Goal: Information Seeking & Learning: Learn about a topic

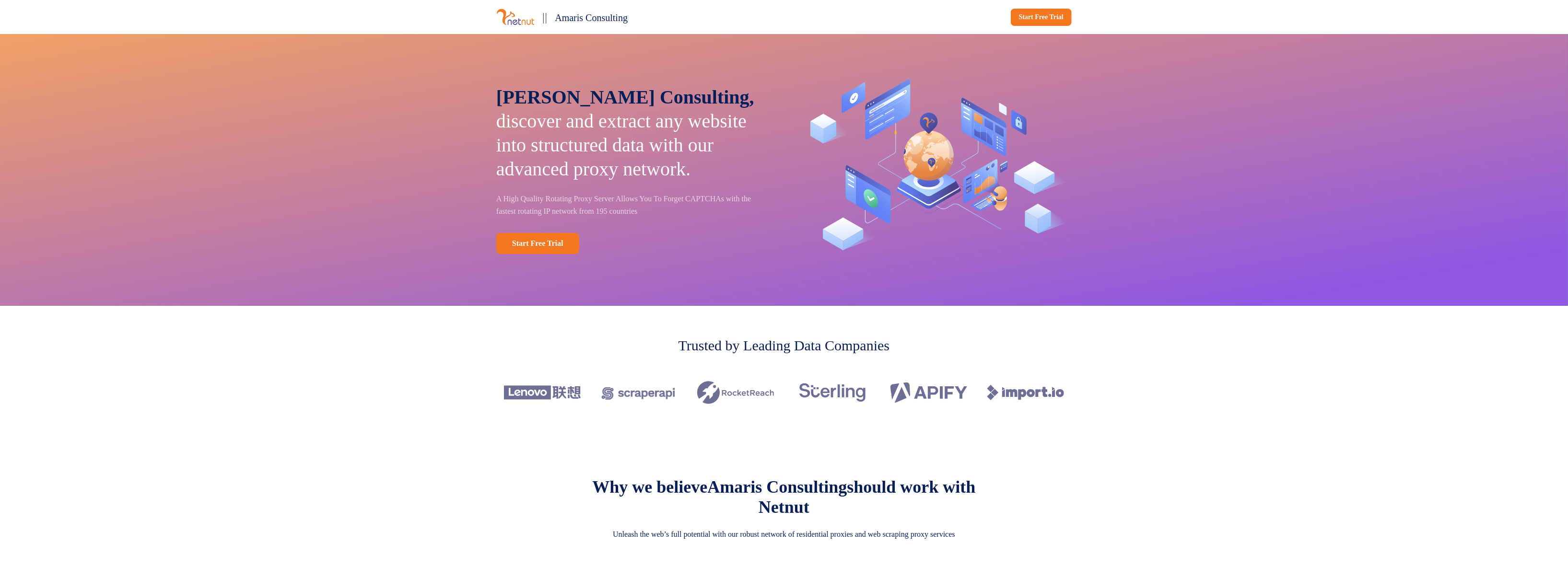
click at [519, 20] on img at bounding box center [515, 16] width 38 height 18
click at [584, 124] on p "[PERSON_NAME] Consulting, discover and extract any website into structured data…" at bounding box center [633, 133] width 274 height 96
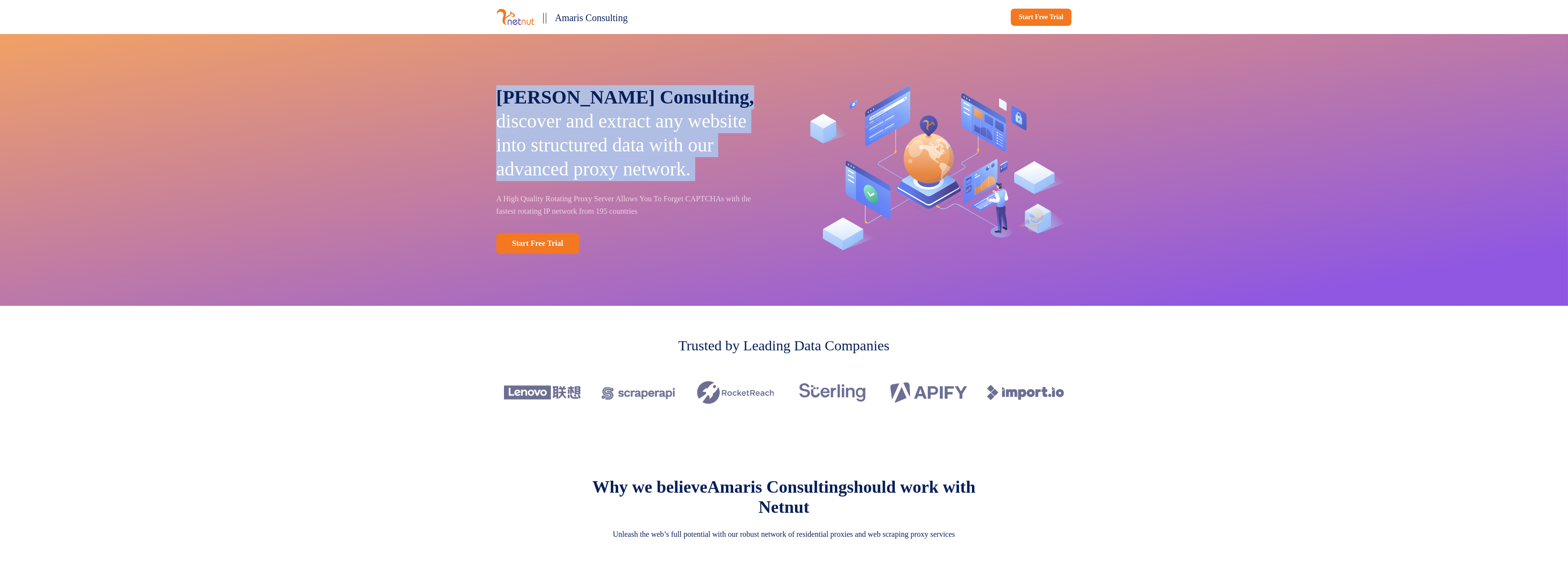
click at [584, 124] on p "[PERSON_NAME] Consulting, discover and extract any website into structured data…" at bounding box center [633, 133] width 274 height 96
click at [644, 134] on p "[PERSON_NAME] Consulting, discover and extract any website into structured data…" at bounding box center [633, 133] width 274 height 96
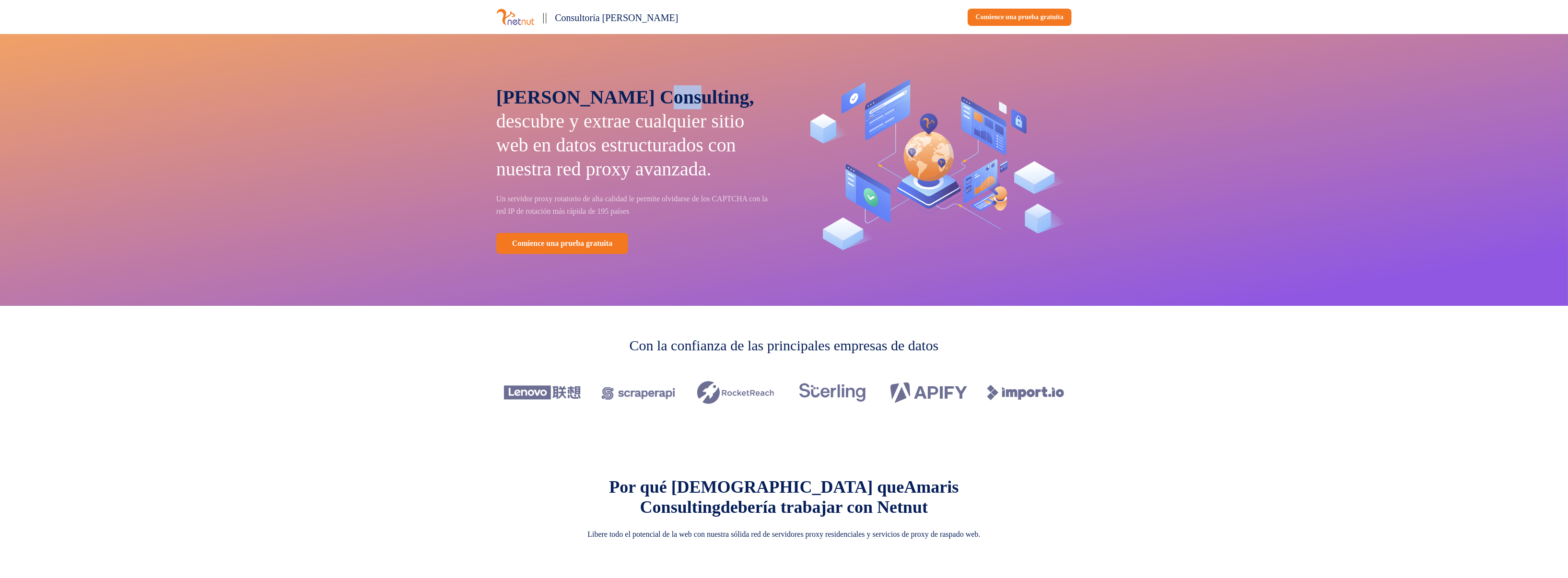
click at [656, 93] on span "[PERSON_NAME] Consulting," at bounding box center [625, 97] width 258 height 21
drag, startPoint x: 518, startPoint y: 117, endPoint x: 723, endPoint y: 187, distance: 216.6
click at [723, 181] on p "[PERSON_NAME] Consulting, descubre y extrae cualquier sitio web en datos estruc…" at bounding box center [633, 133] width 274 height 96
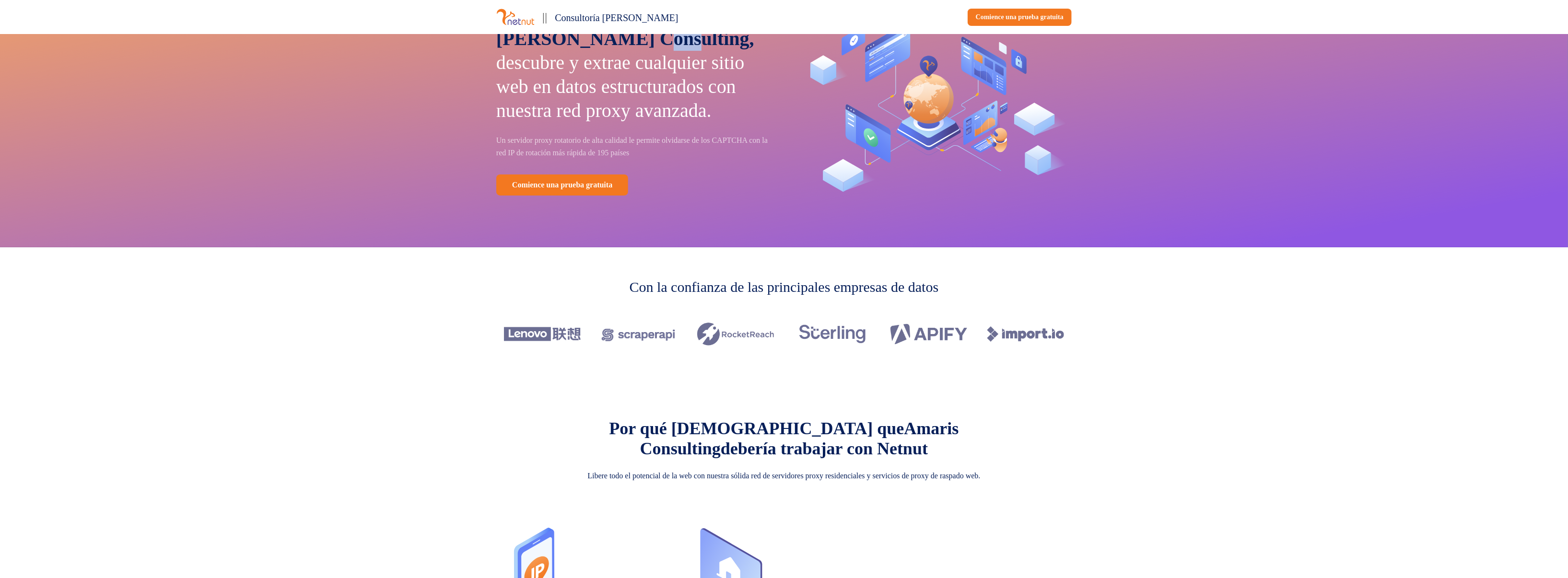
scroll to position [48, 0]
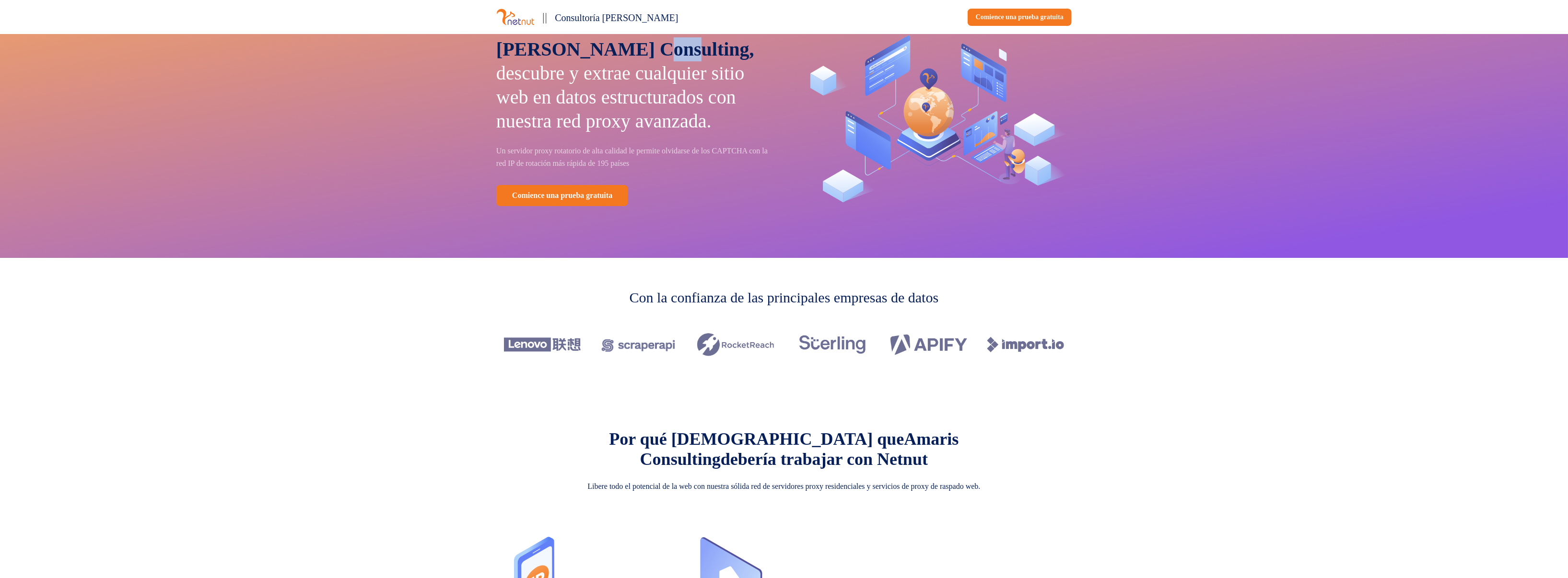
click at [597, 132] on font "descubre y extrae cualquier sitio web en datos estructurados con nuestra red pr…" at bounding box center [620, 97] width 248 height 70
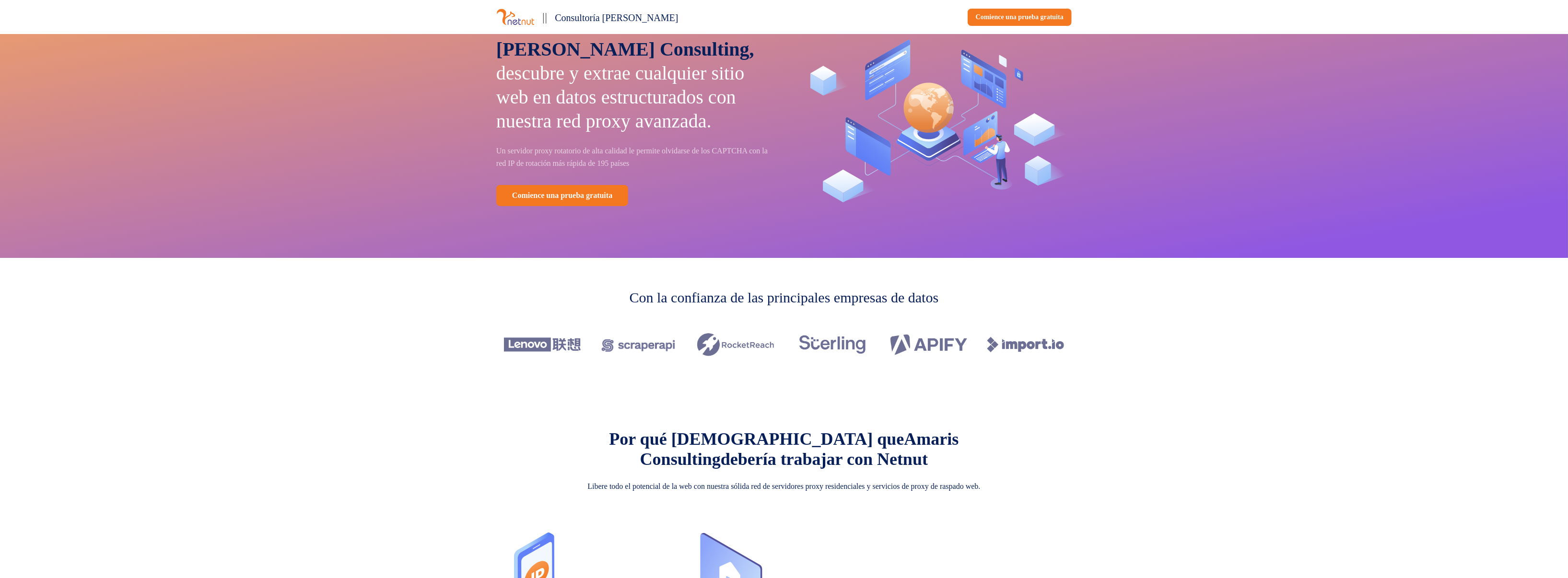
click at [557, 132] on font "descubre y extrae cualquier sitio web en datos estructurados con nuestra red pr…" at bounding box center [620, 97] width 248 height 70
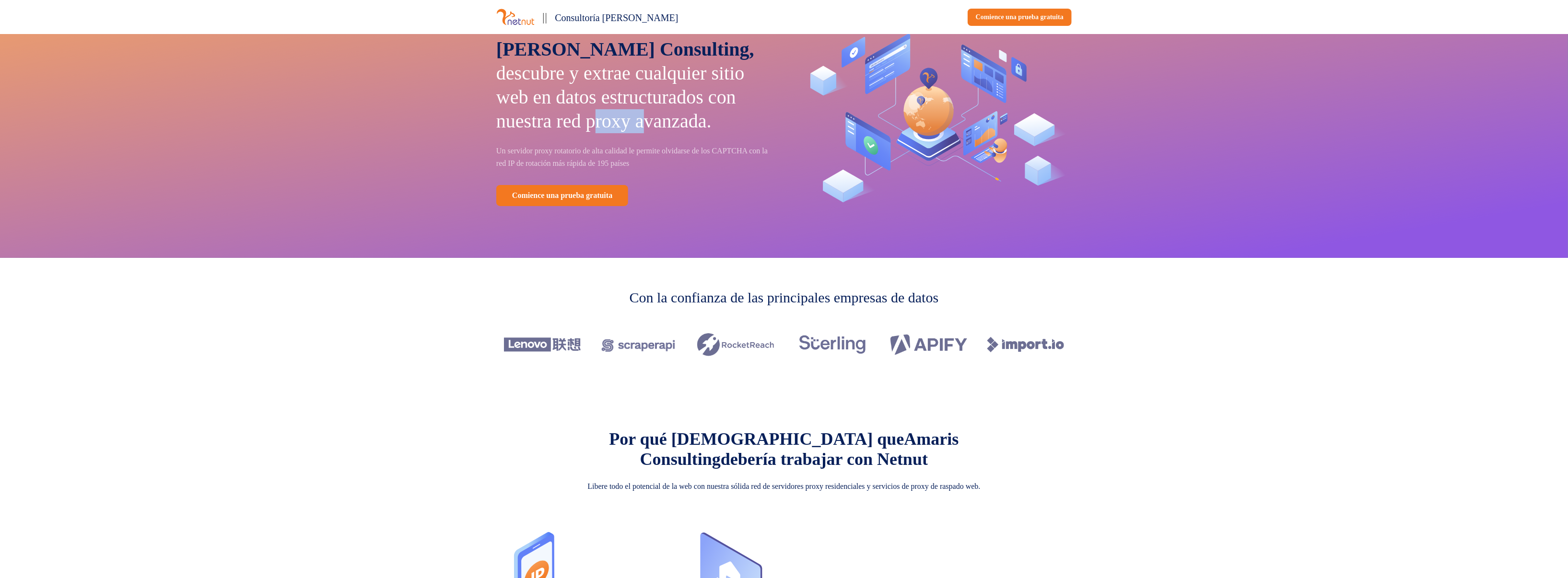
click at [557, 132] on font "descubre y extrae cualquier sitio web en datos estructurados con nuestra red pr…" at bounding box center [620, 97] width 248 height 70
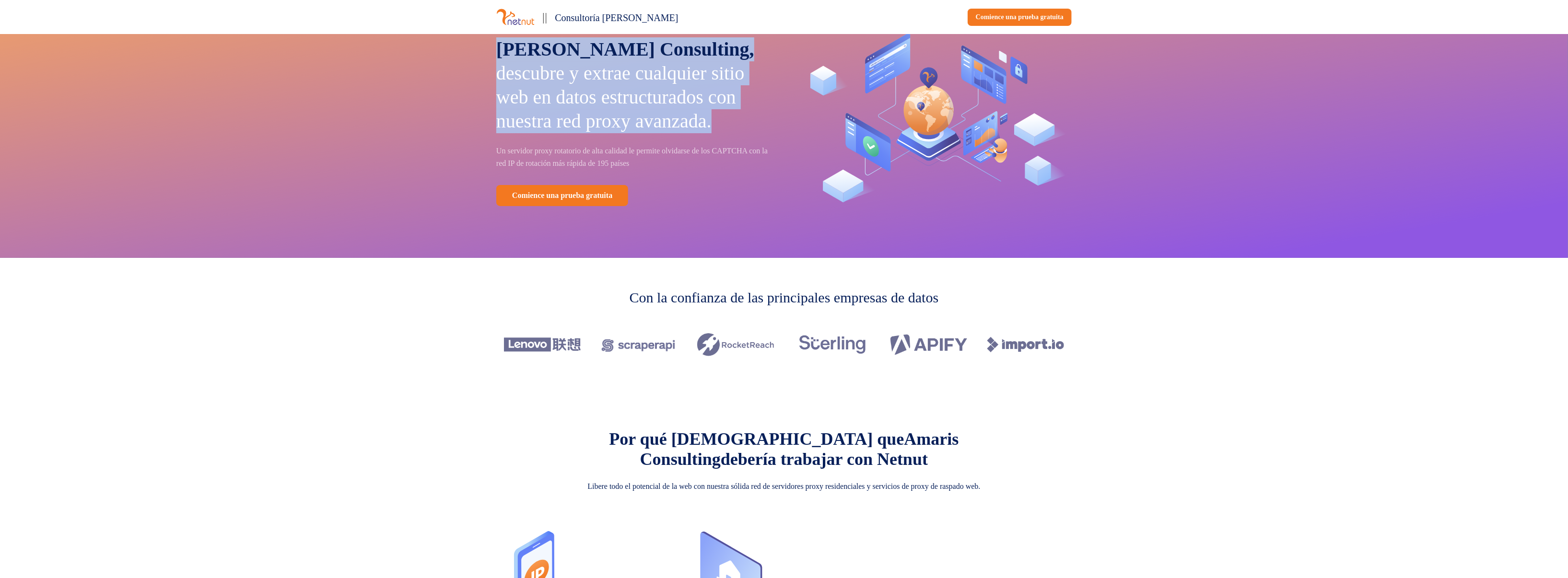
click at [557, 132] on font "descubre y extrae cualquier sitio web en datos estructurados con nuestra red pr…" at bounding box center [620, 97] width 248 height 70
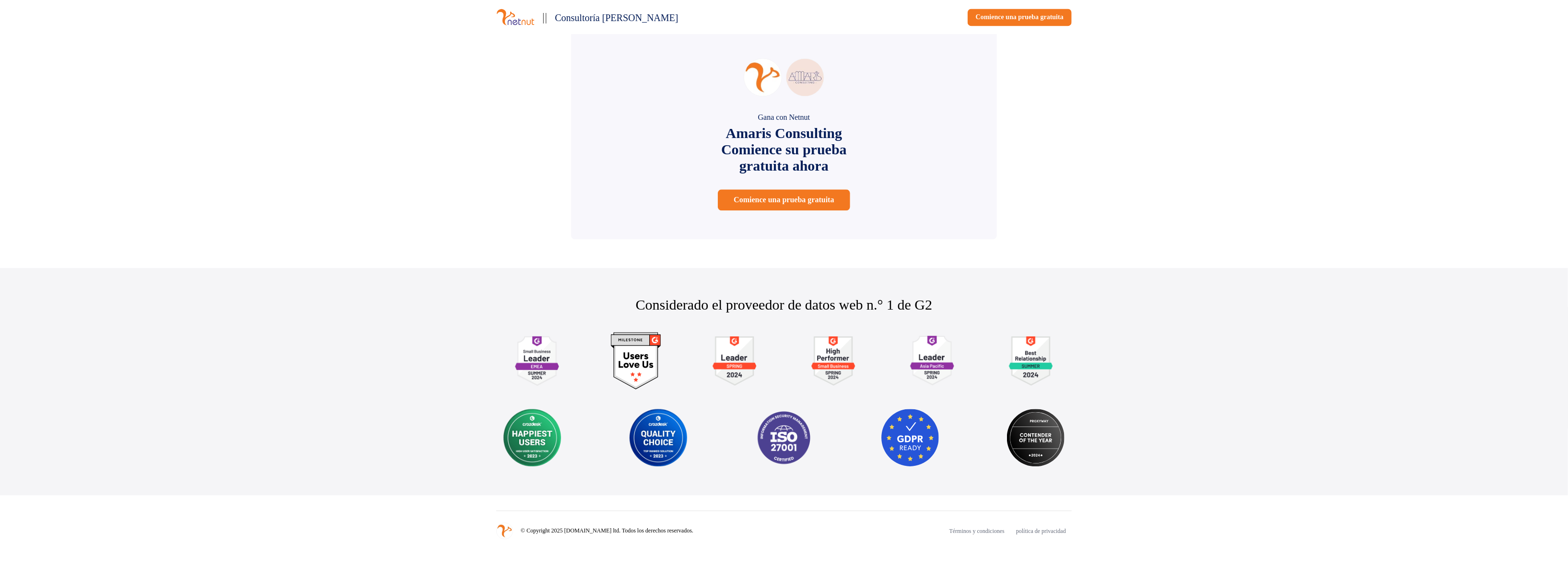
scroll to position [1944, 0]
drag, startPoint x: 761, startPoint y: 94, endPoint x: 840, endPoint y: 172, distance: 111.0
click at [841, 171] on div "Gana con Netnut [PERSON_NAME] Consulting Comience su prueba gratuita ahora Comi…" at bounding box center [783, 134] width 425 height 210
click at [950, 530] on font "Términos y condiciones" at bounding box center [976, 531] width 55 height 6
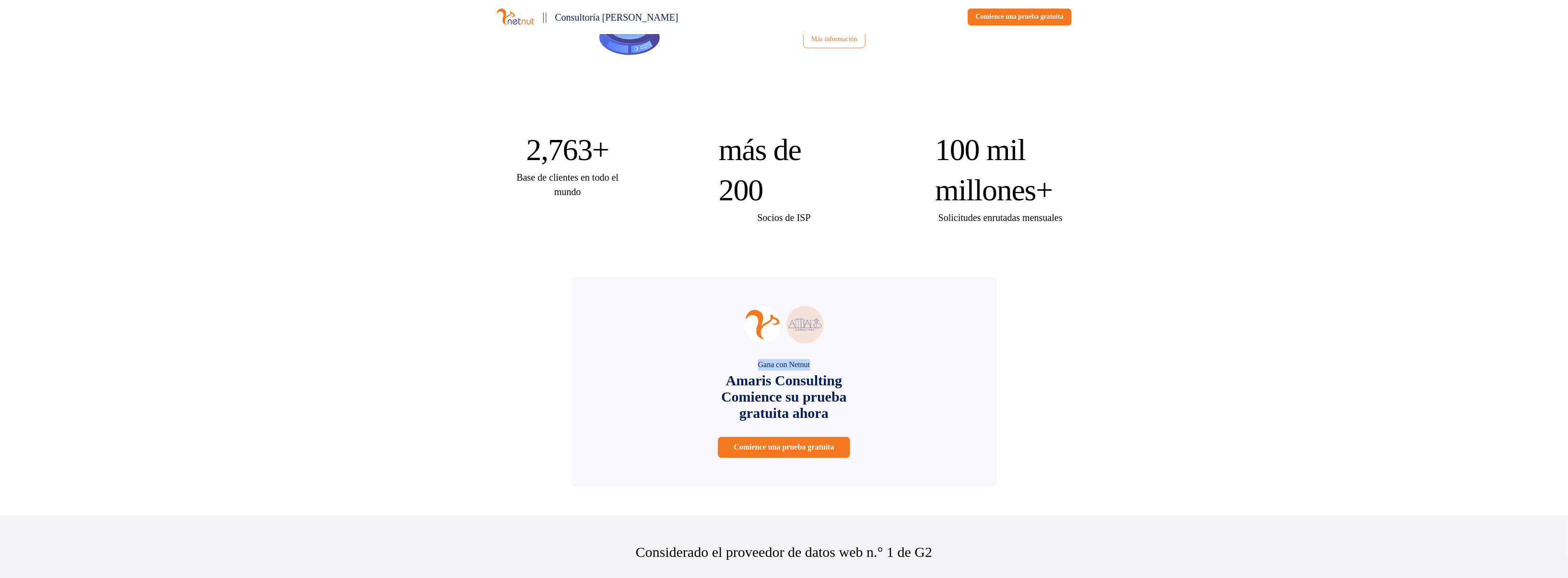
scroll to position [1609, 0]
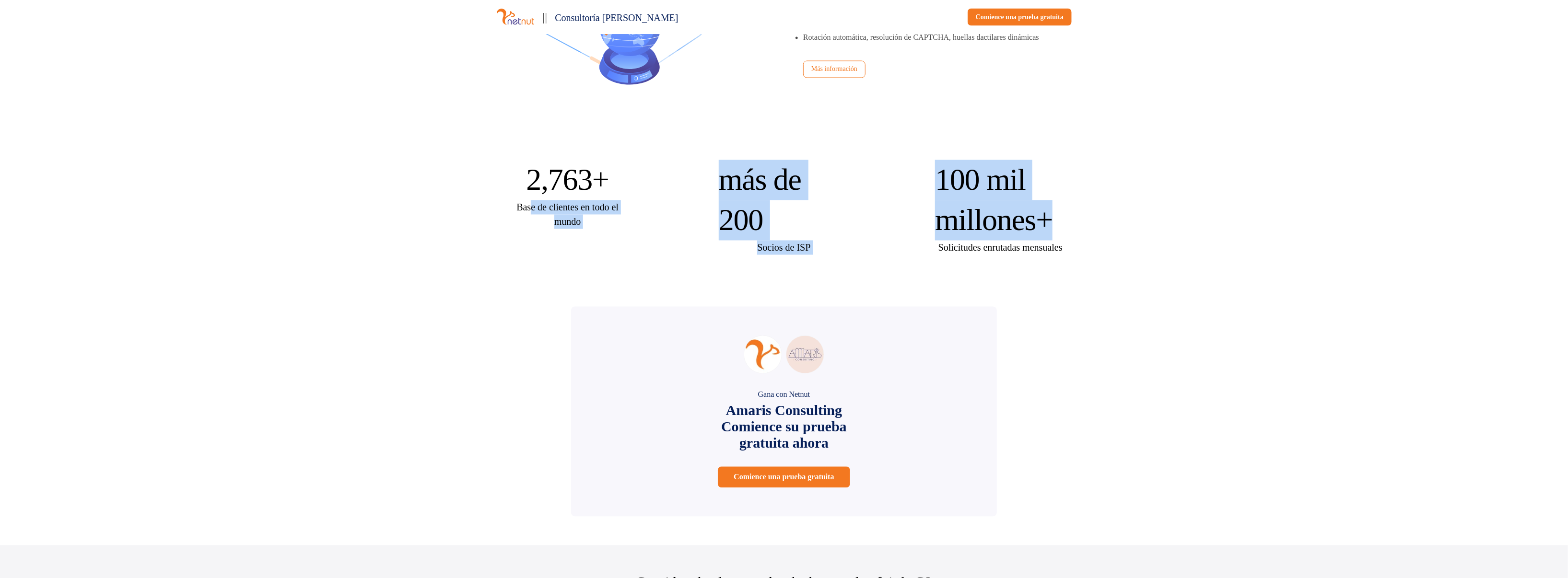
drag, startPoint x: 669, startPoint y: 239, endPoint x: 1091, endPoint y: 281, distance: 424.1
click at [1090, 255] on div "2,763+ Base de clientes en todo el mundo más de 200 Socios de ISP 100 mil millo…" at bounding box center [784, 207] width 633 height 95
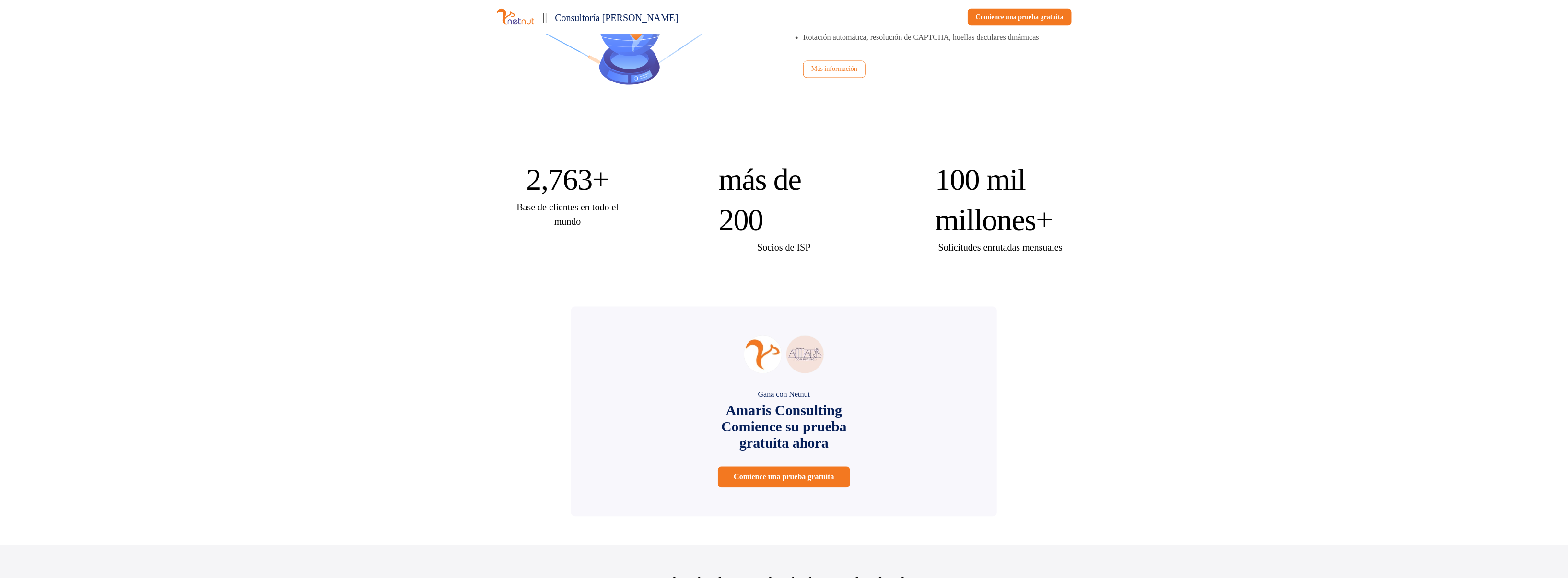
click at [1064, 278] on div "2,763+ Base de clientes en todo el mundo más de 200 Socios de ISP 100 mil millo…" at bounding box center [784, 207] width 633 height 141
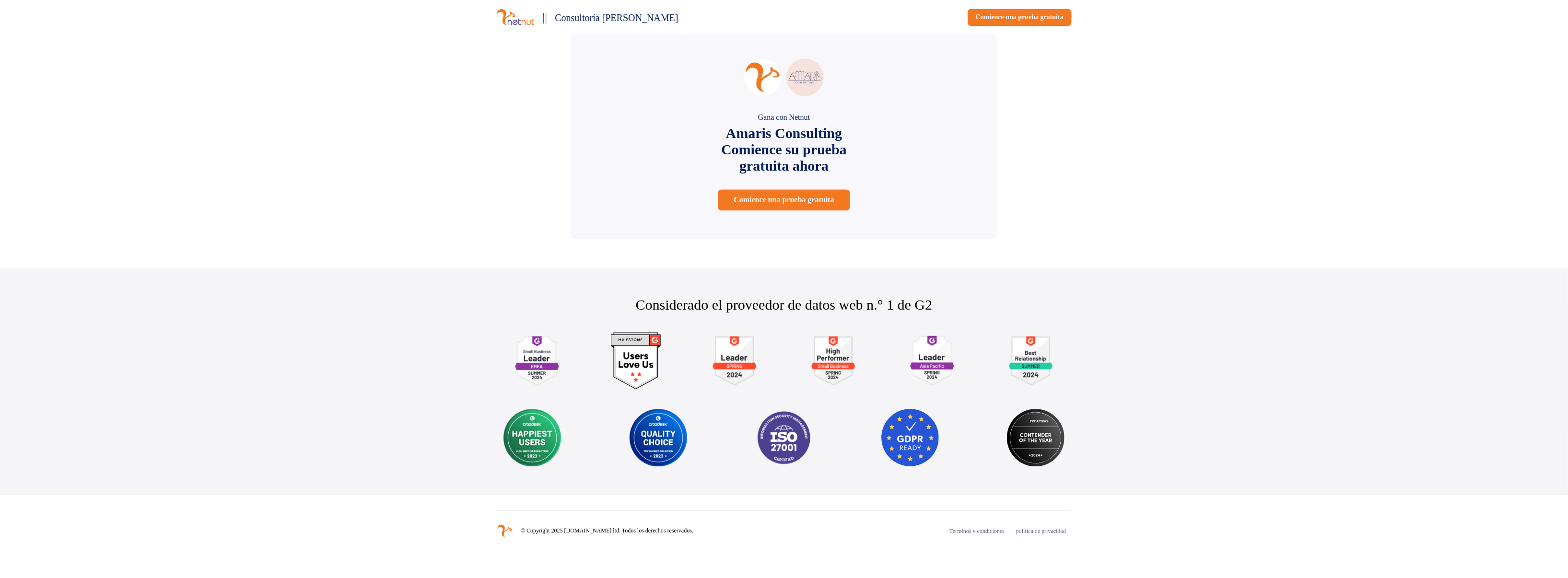
scroll to position [1944, 0]
click at [965, 529] on font "Términos y condiciones" at bounding box center [976, 531] width 55 height 6
